Goal: Transaction & Acquisition: Purchase product/service

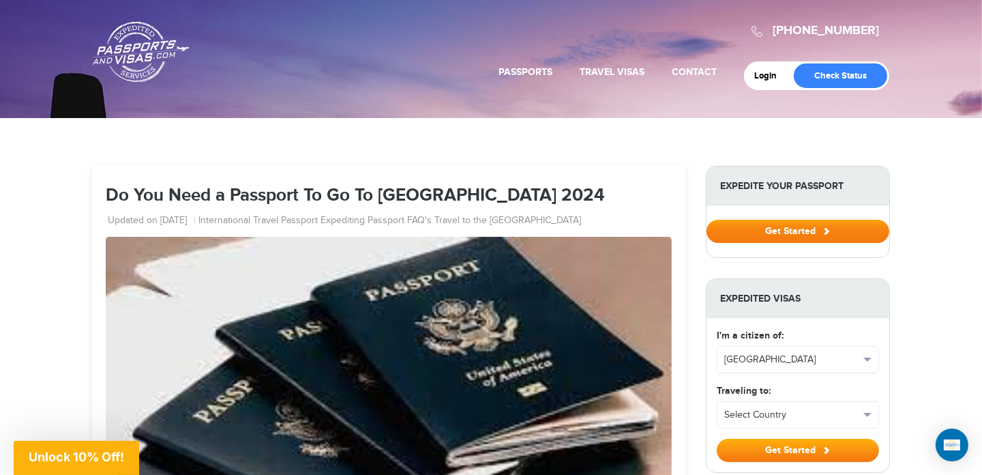
click at [797, 230] on button "Get Started" at bounding box center [798, 231] width 183 height 23
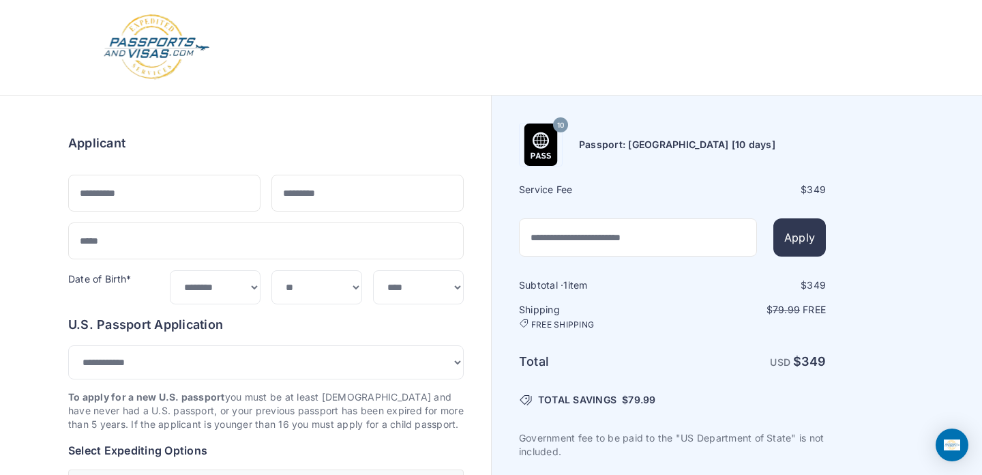
select select "***"
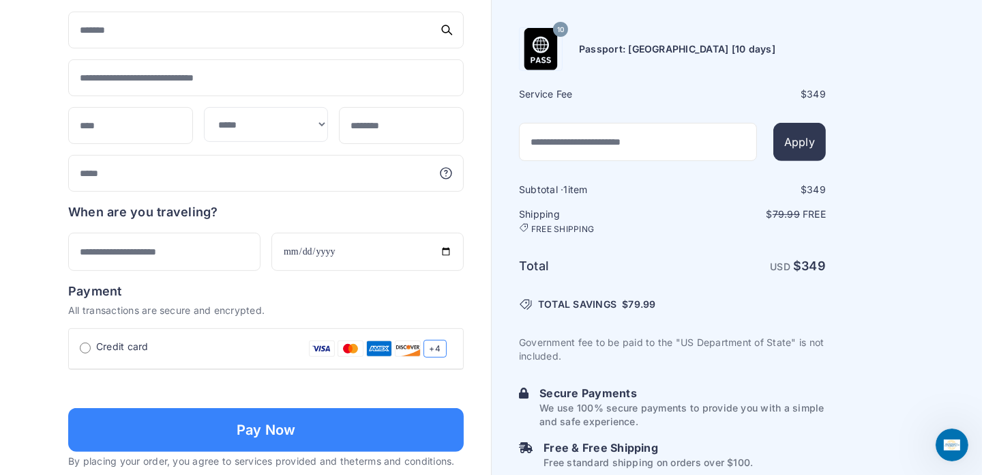
scroll to position [750, 0]
